Goal: Navigation & Orientation: Understand site structure

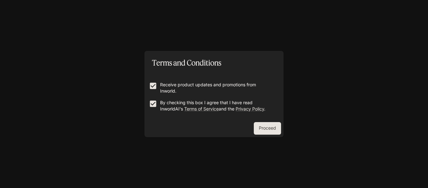
click at [263, 131] on button "Proceed" at bounding box center [267, 128] width 27 height 13
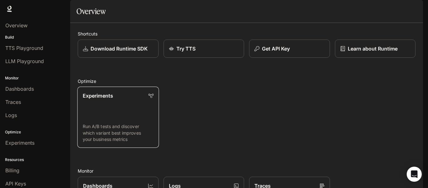
click at [98, 132] on link "Experiments Run A/B tests and discover which variant best improves your busines…" at bounding box center [118, 117] width 82 height 61
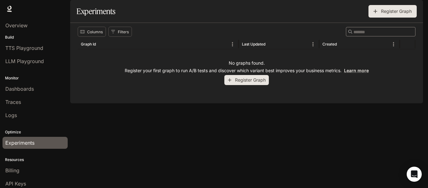
click at [6, 35] on p "Build" at bounding box center [35, 38] width 70 height 6
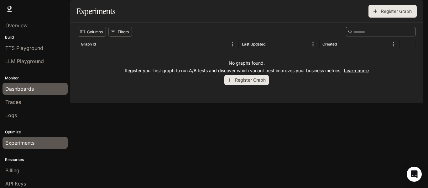
click at [26, 89] on span "Dashboards" at bounding box center [19, 89] width 29 height 8
